Goal: Information Seeking & Learning: Compare options

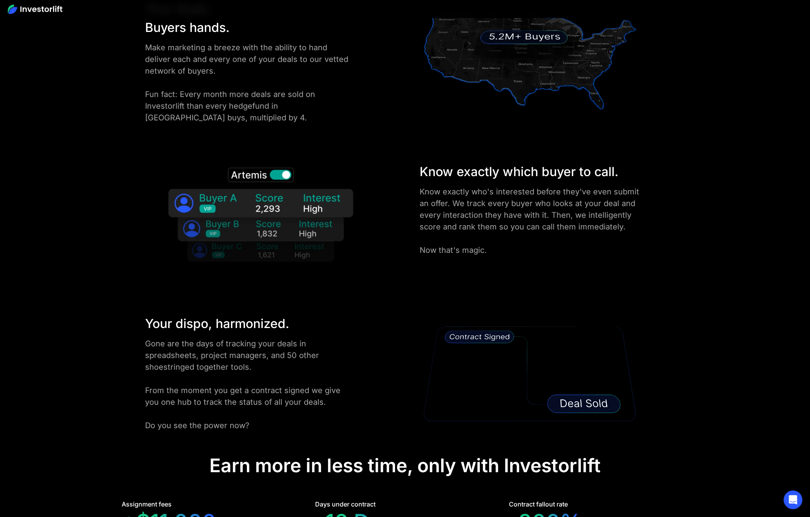
drag, startPoint x: 656, startPoint y: 177, endPoint x: 647, endPoint y: 262, distance: 85.0
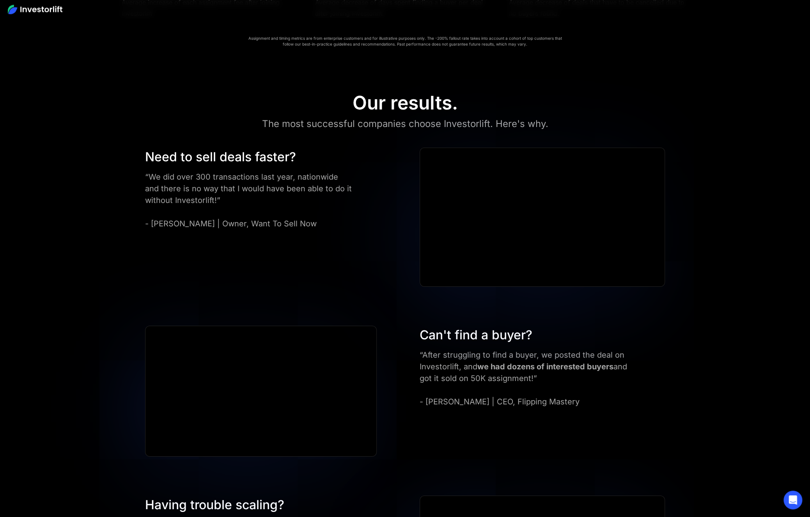
drag, startPoint x: 676, startPoint y: 118, endPoint x: 648, endPoint y: 182, distance: 70.5
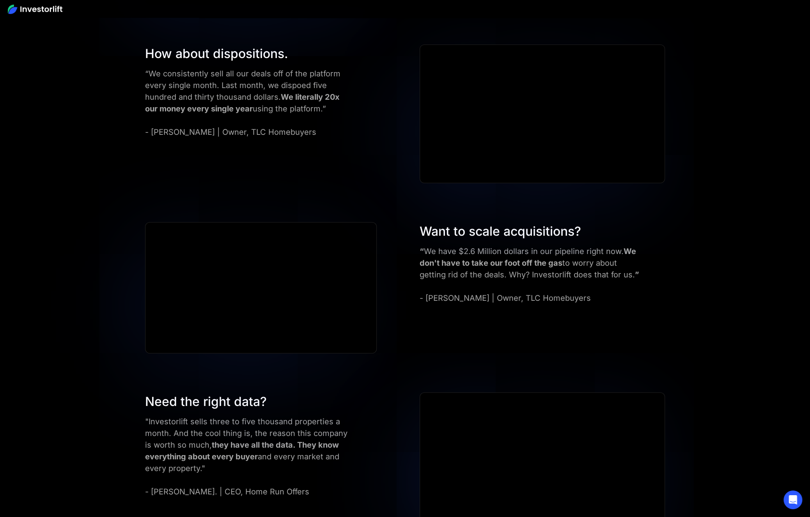
scroll to position [3322, 0]
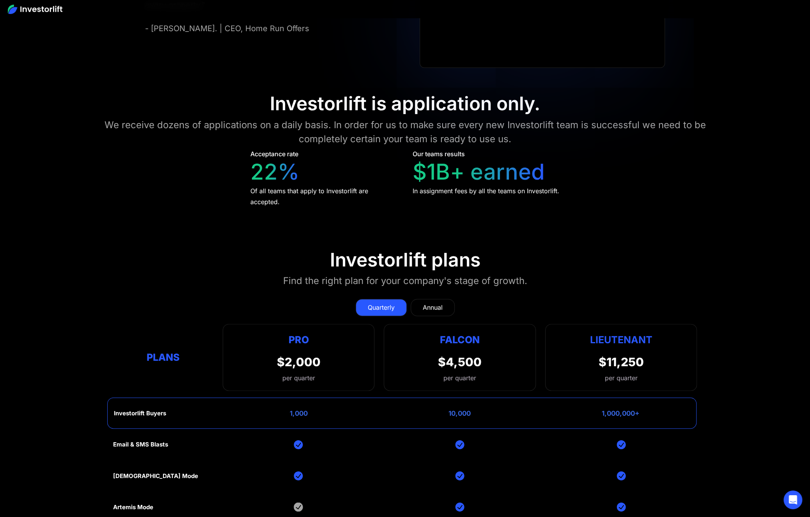
drag, startPoint x: 705, startPoint y: 110, endPoint x: 658, endPoint y: 223, distance: 121.6
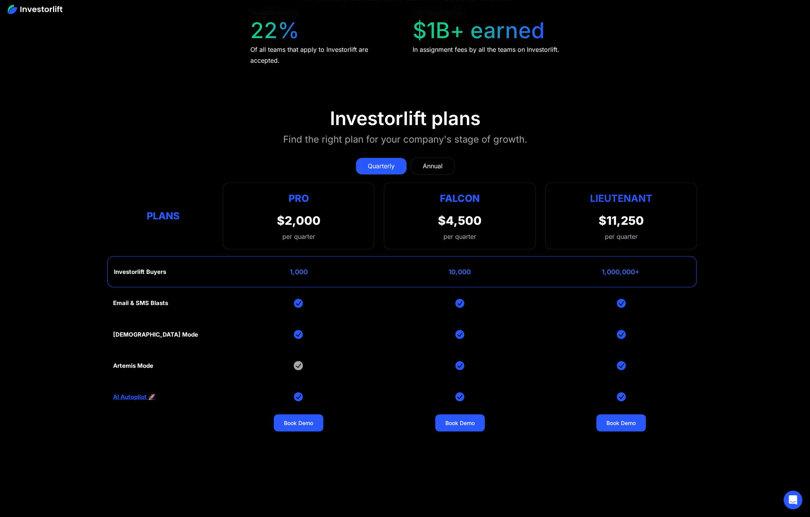
click at [439, 162] on div "Annual" at bounding box center [433, 165] width 20 height 9
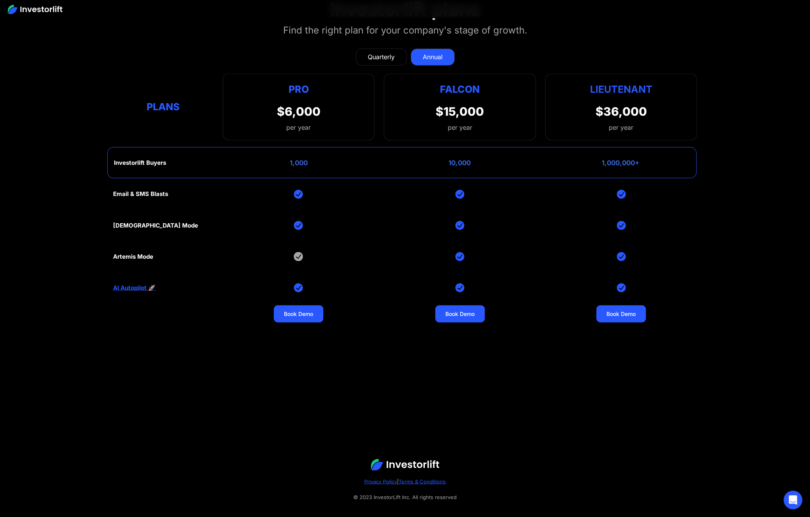
scroll to position [3431, 0]
click at [393, 52] on div "Quarterly" at bounding box center [381, 56] width 27 height 9
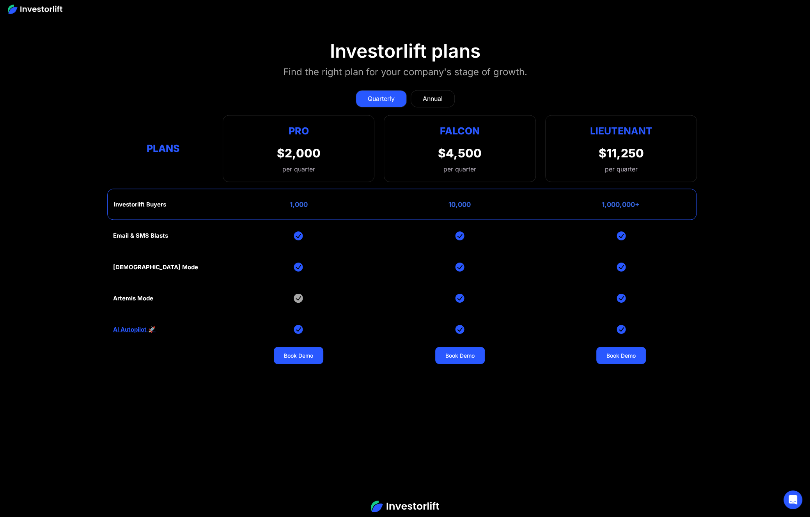
scroll to position [3310, 0]
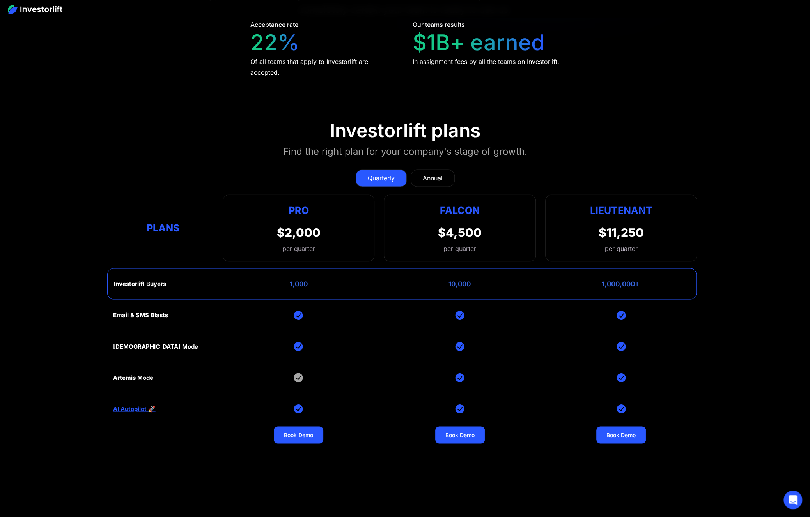
click at [461, 373] on img at bounding box center [459, 377] width 9 height 9
click at [439, 173] on div "Annual" at bounding box center [433, 177] width 20 height 9
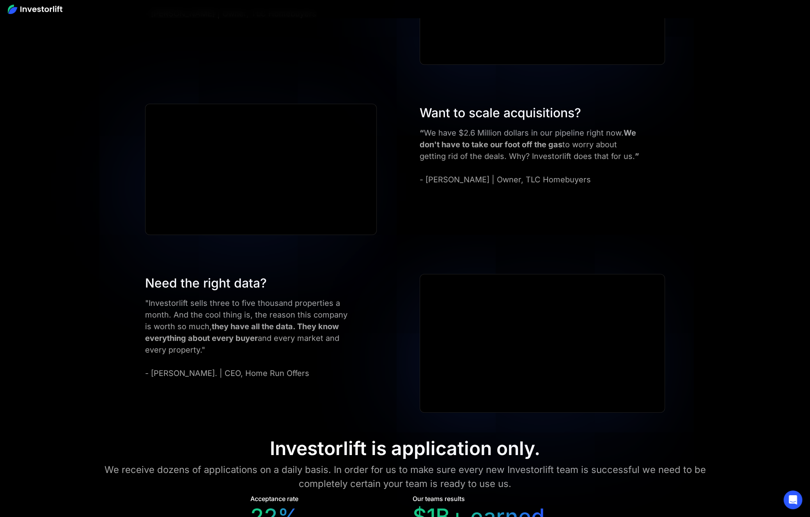
drag, startPoint x: 724, startPoint y: 200, endPoint x: 725, endPoint y: 191, distance: 8.6
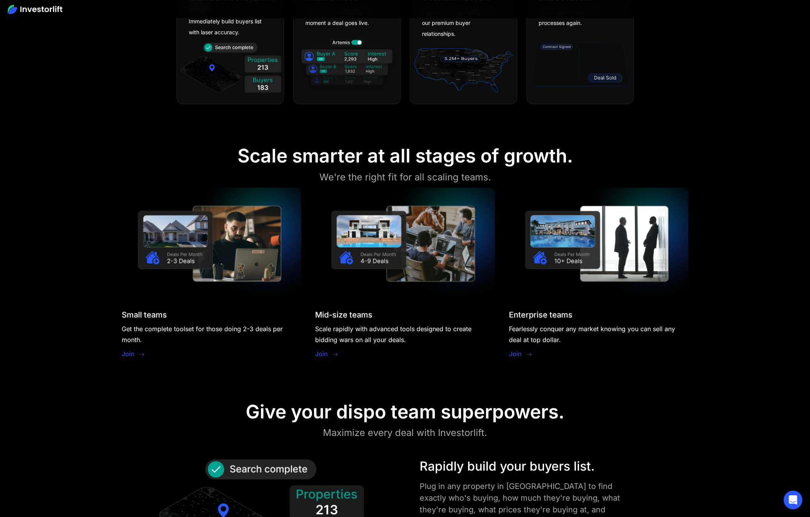
scroll to position [0, 0]
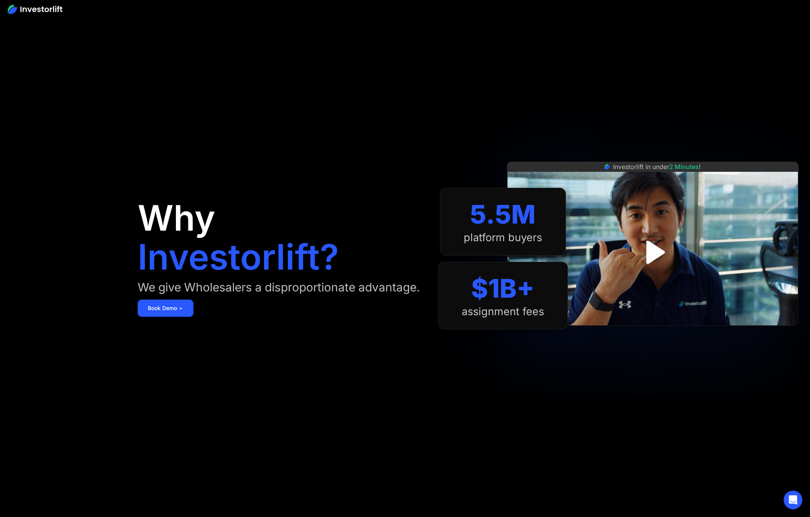
drag, startPoint x: 508, startPoint y: 341, endPoint x: 499, endPoint y: 210, distance: 131.3
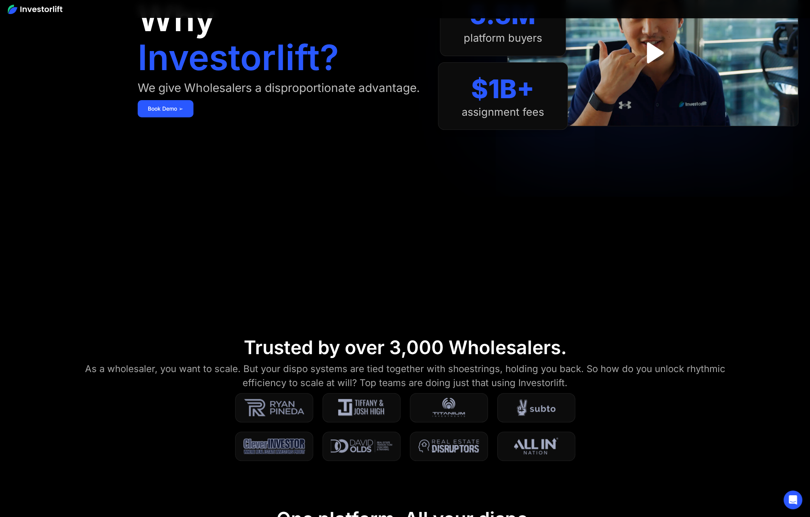
scroll to position [324, 0]
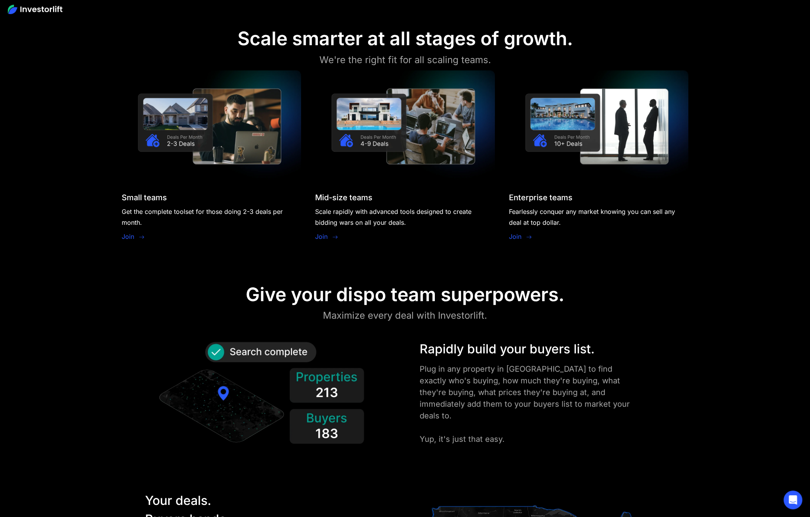
drag, startPoint x: 720, startPoint y: 174, endPoint x: 724, endPoint y: 216, distance: 42.3
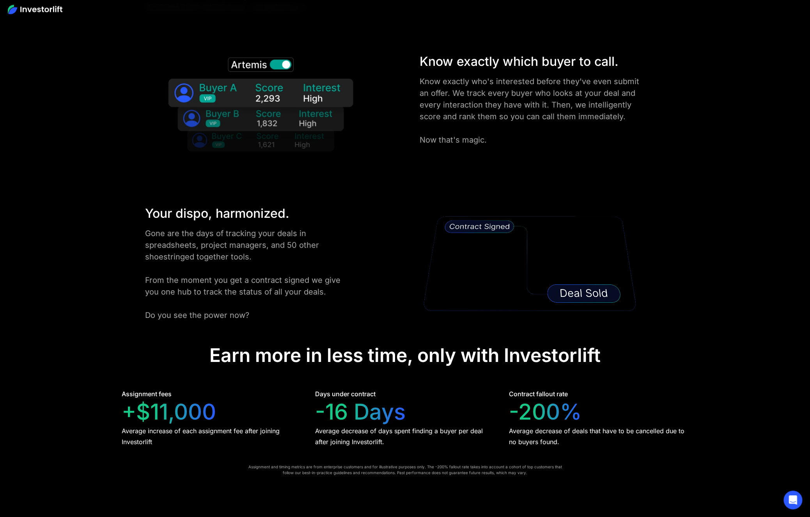
scroll to position [1657, 0]
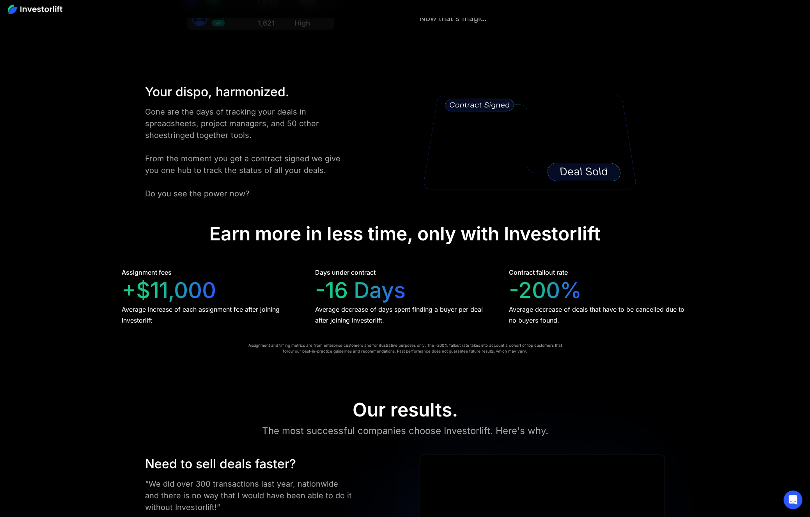
drag, startPoint x: 735, startPoint y: 187, endPoint x: 712, endPoint y: 293, distance: 108.0
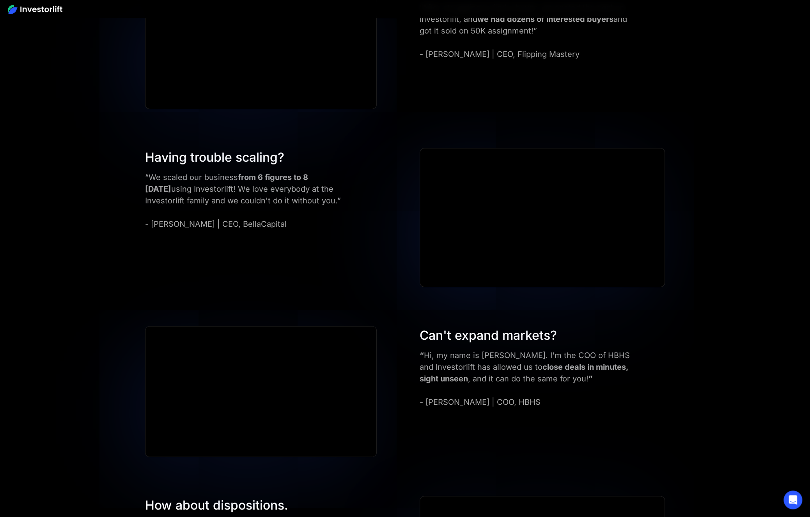
scroll to position [2508, 0]
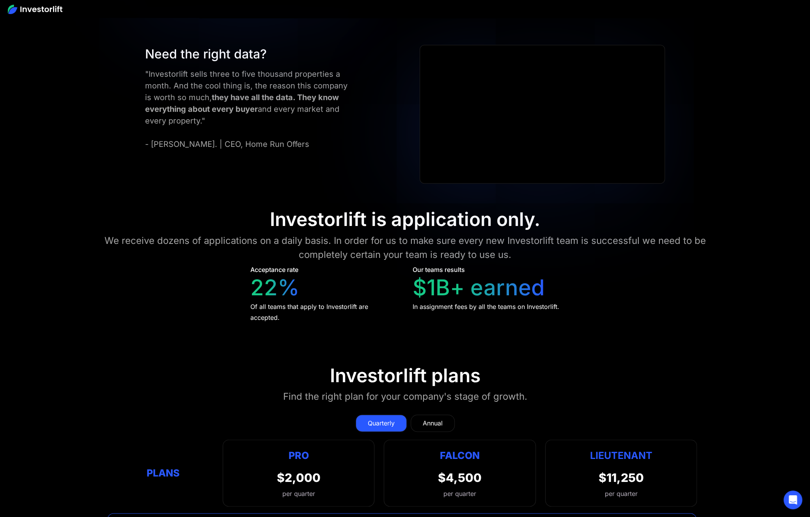
drag, startPoint x: 736, startPoint y: 87, endPoint x: 710, endPoint y: 190, distance: 106.1
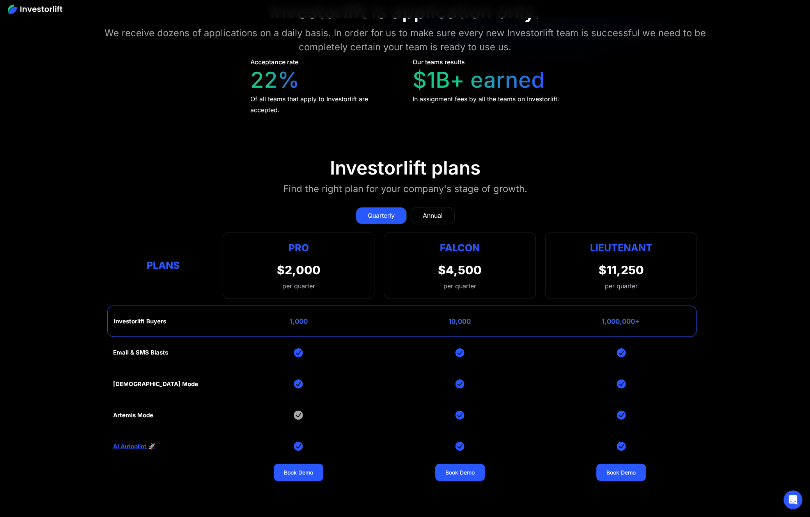
scroll to position [3269, 0]
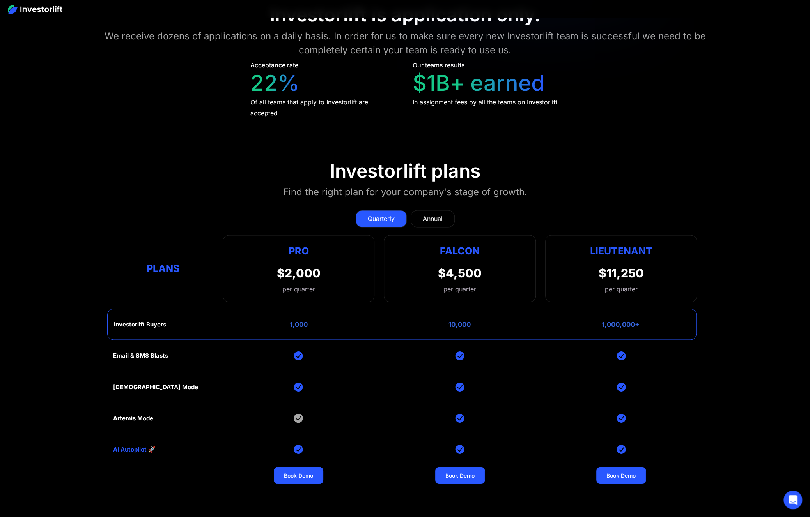
click at [429, 214] on div "Annual" at bounding box center [433, 218] width 20 height 9
click at [372, 214] on div "Quarterly" at bounding box center [381, 218] width 27 height 9
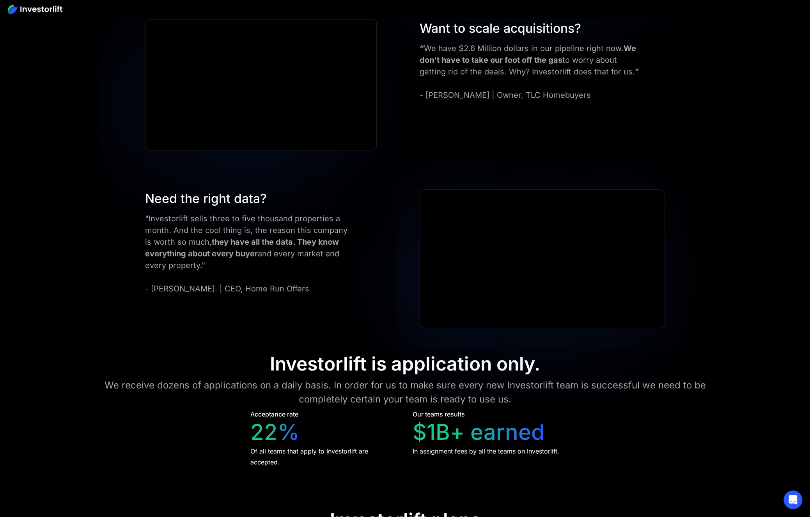
scroll to position [2904, 0]
